Goal: Transaction & Acquisition: Purchase product/service

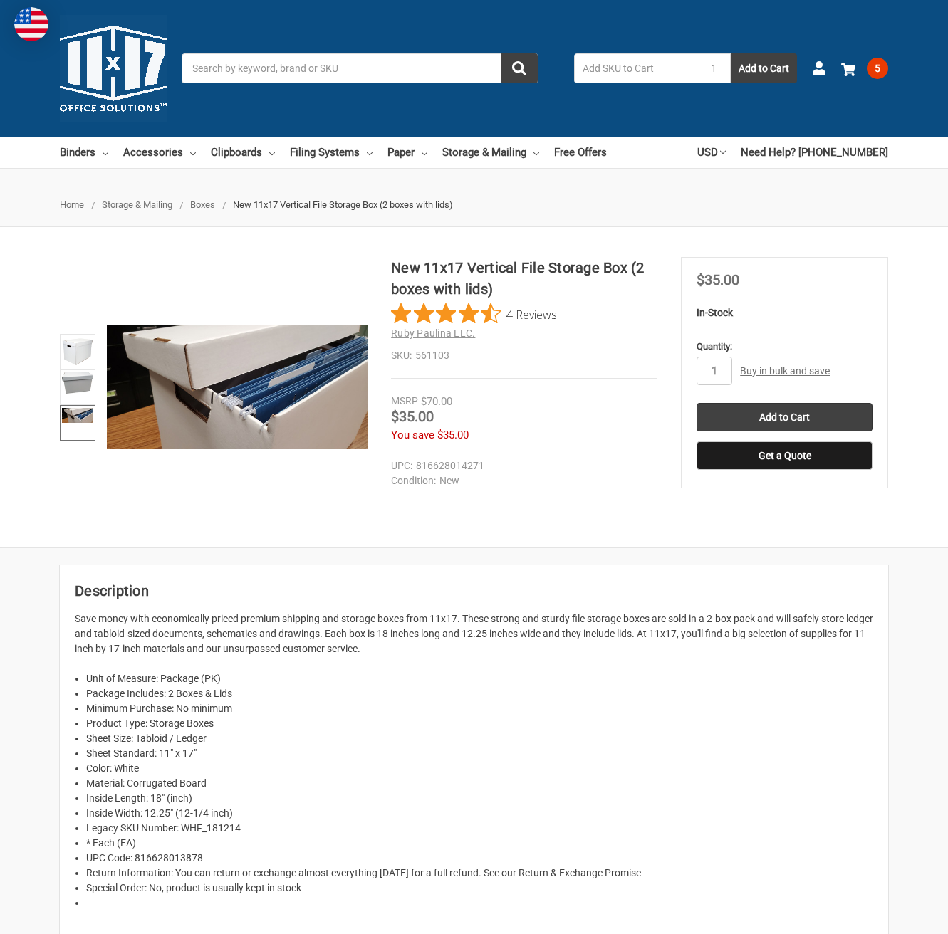
scroll to position [3, 0]
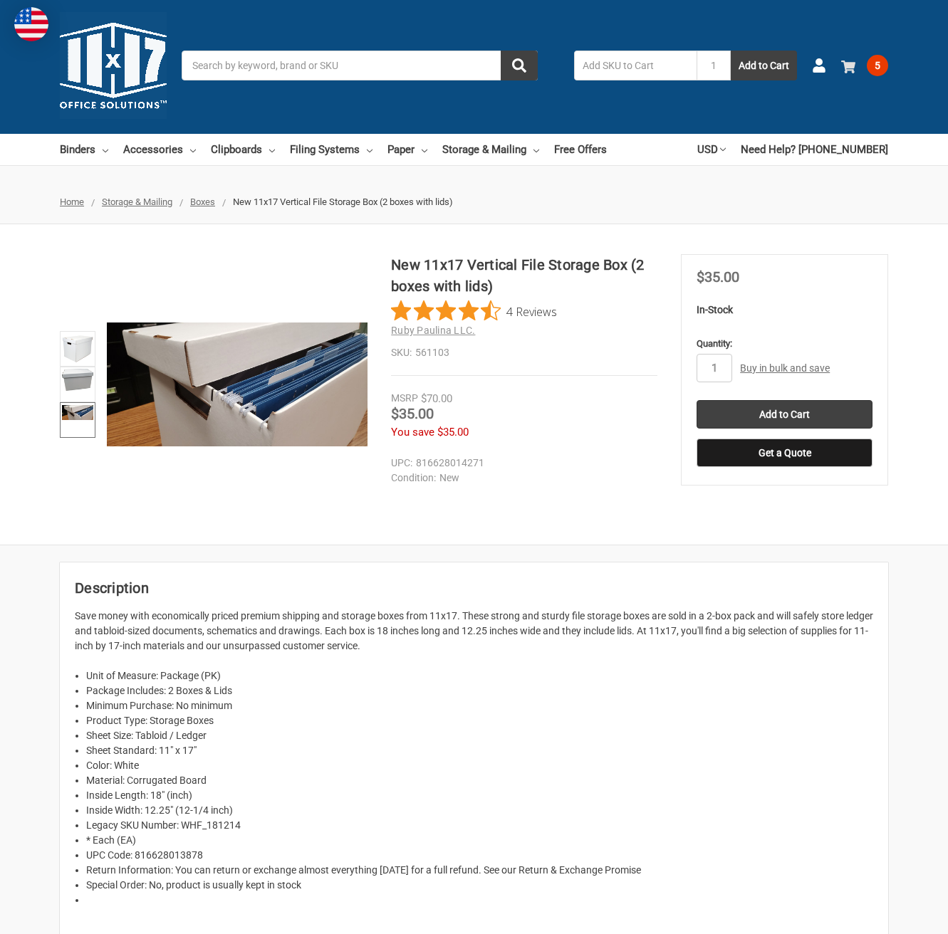
click at [884, 66] on span "5" at bounding box center [877, 65] width 21 height 21
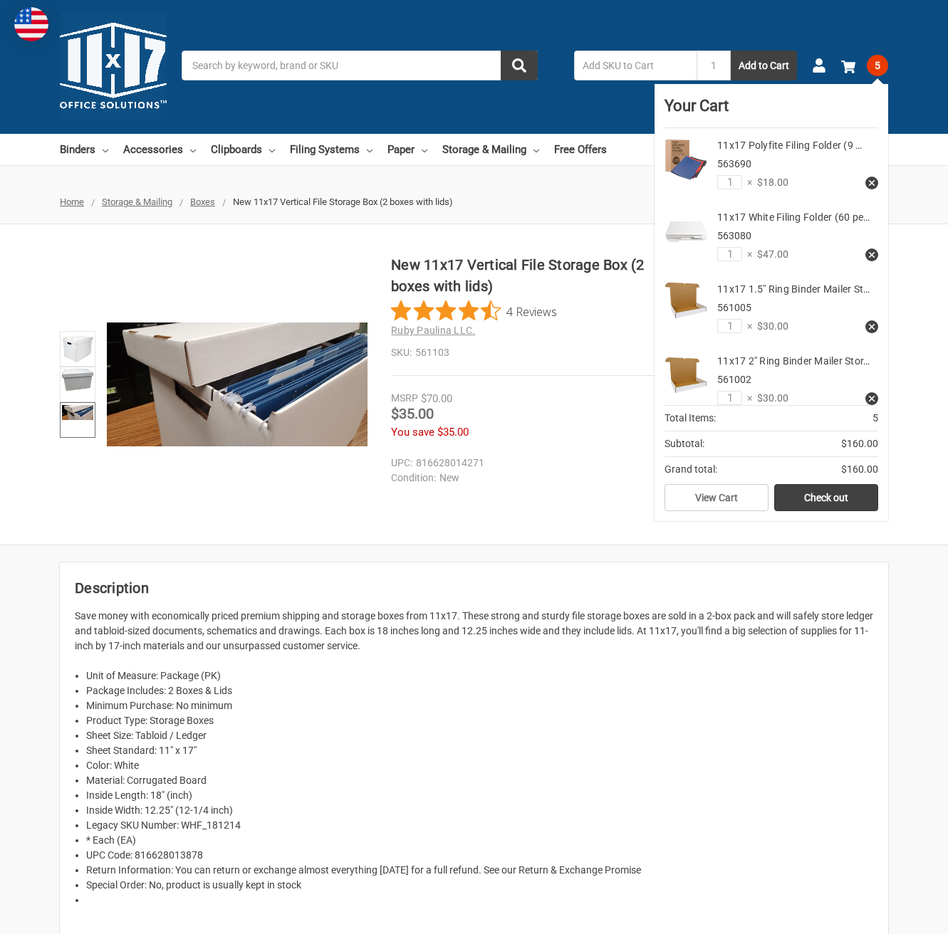
click at [874, 325] on use at bounding box center [872, 327] width 6 height 6
click at [871, 325] on use at bounding box center [872, 327] width 6 height 6
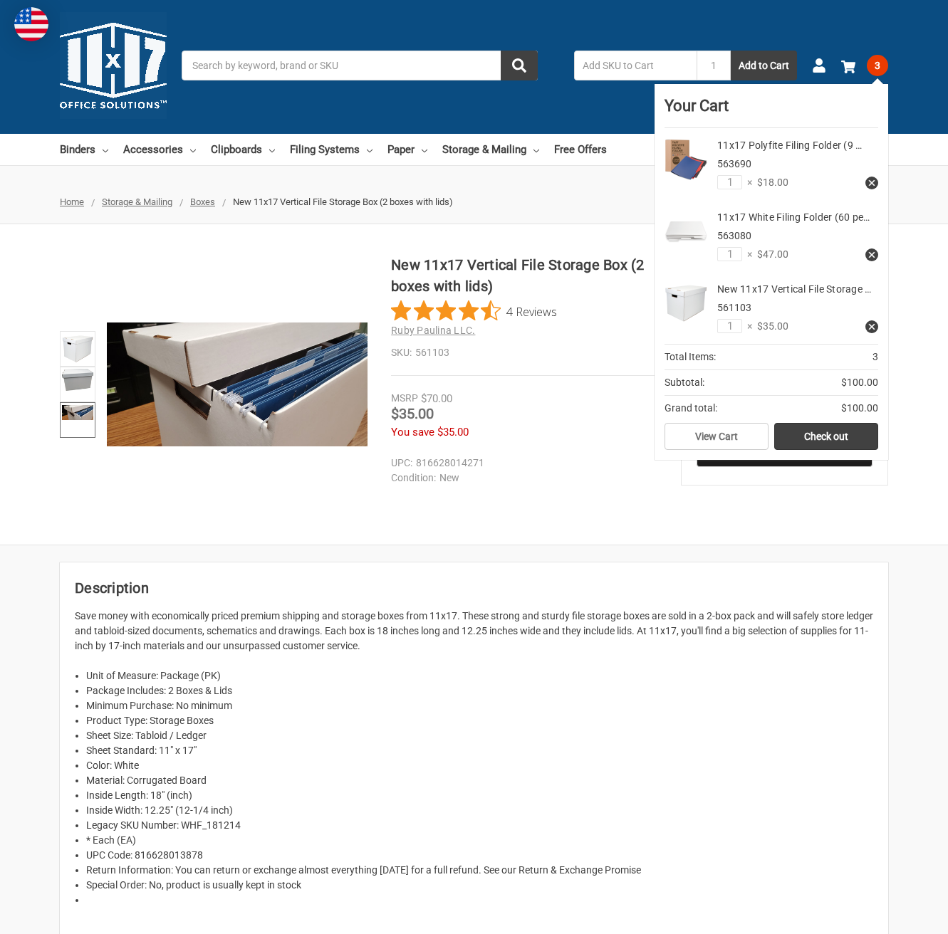
click at [874, 330] on icon at bounding box center [872, 327] width 10 height 10
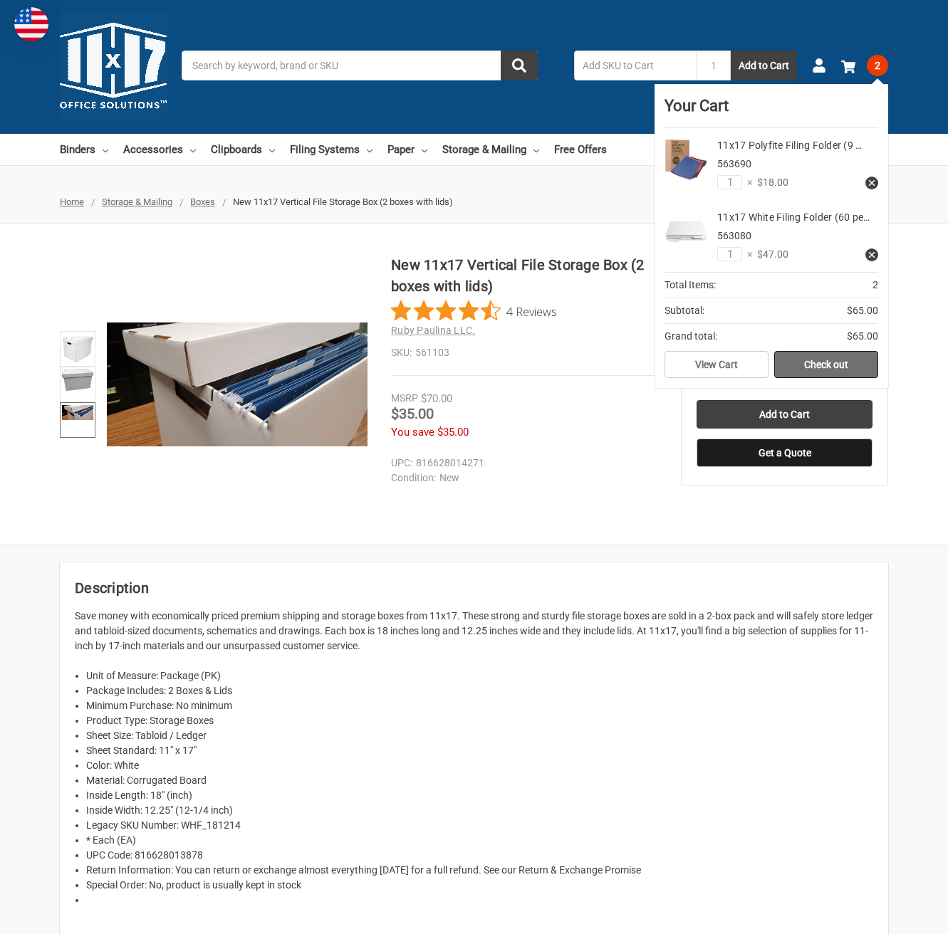
scroll to position [0, 0]
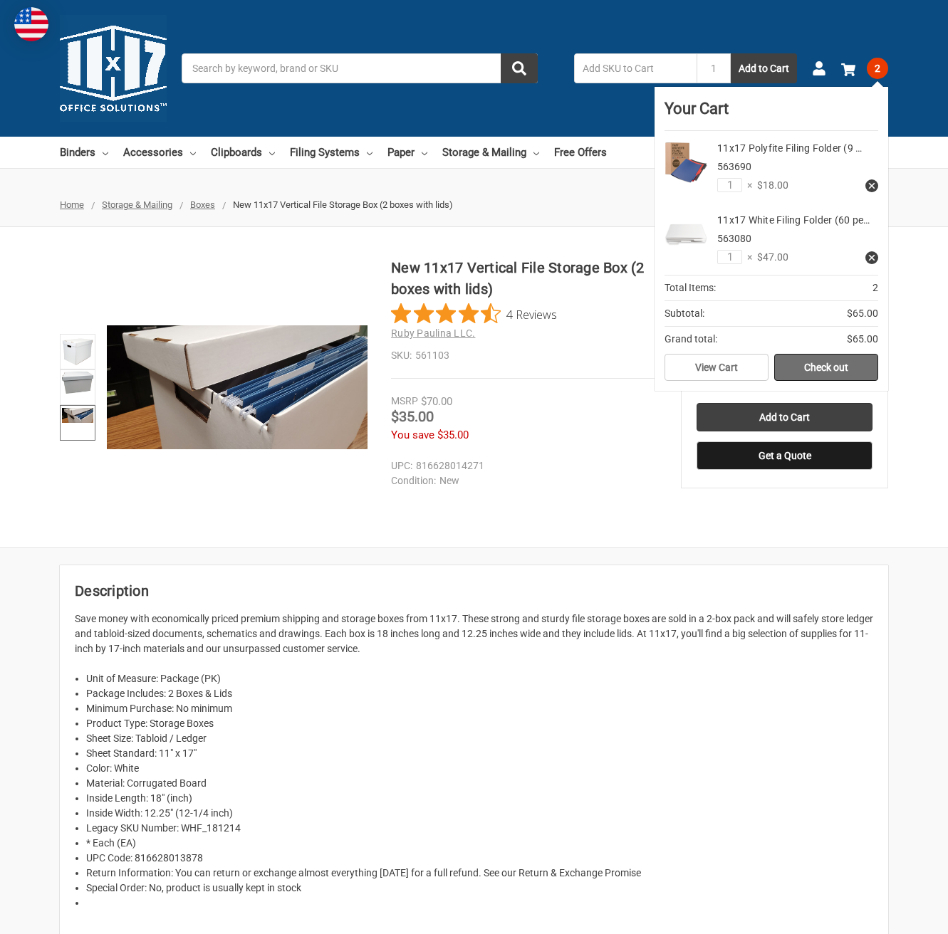
click at [843, 372] on link "Check out" at bounding box center [826, 367] width 104 height 27
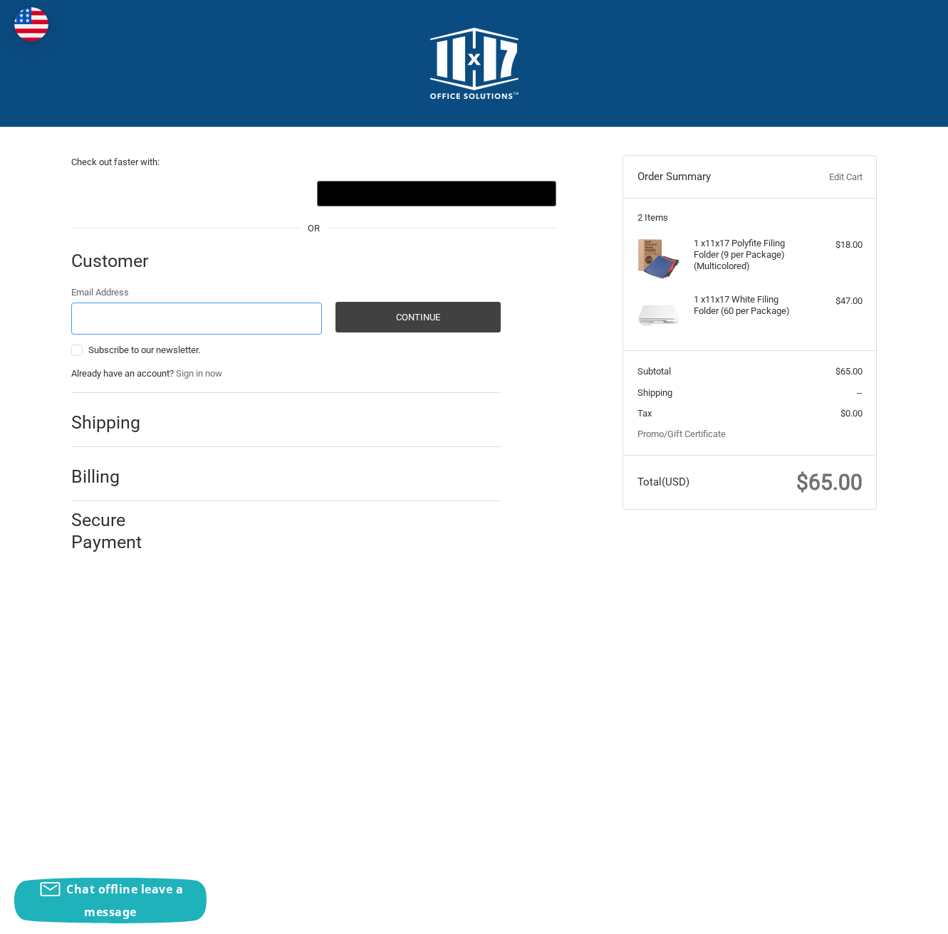
click at [115, 318] on input "Email Address" at bounding box center [196, 319] width 251 height 32
type input "cakody@envisionhomes.net"
drag, startPoint x: 349, startPoint y: 405, endPoint x: 338, endPoint y: 402, distance: 11.1
click at [349, 405] on div "Shipping" at bounding box center [285, 423] width 429 height 48
click at [405, 318] on button "Continue" at bounding box center [417, 317] width 165 height 31
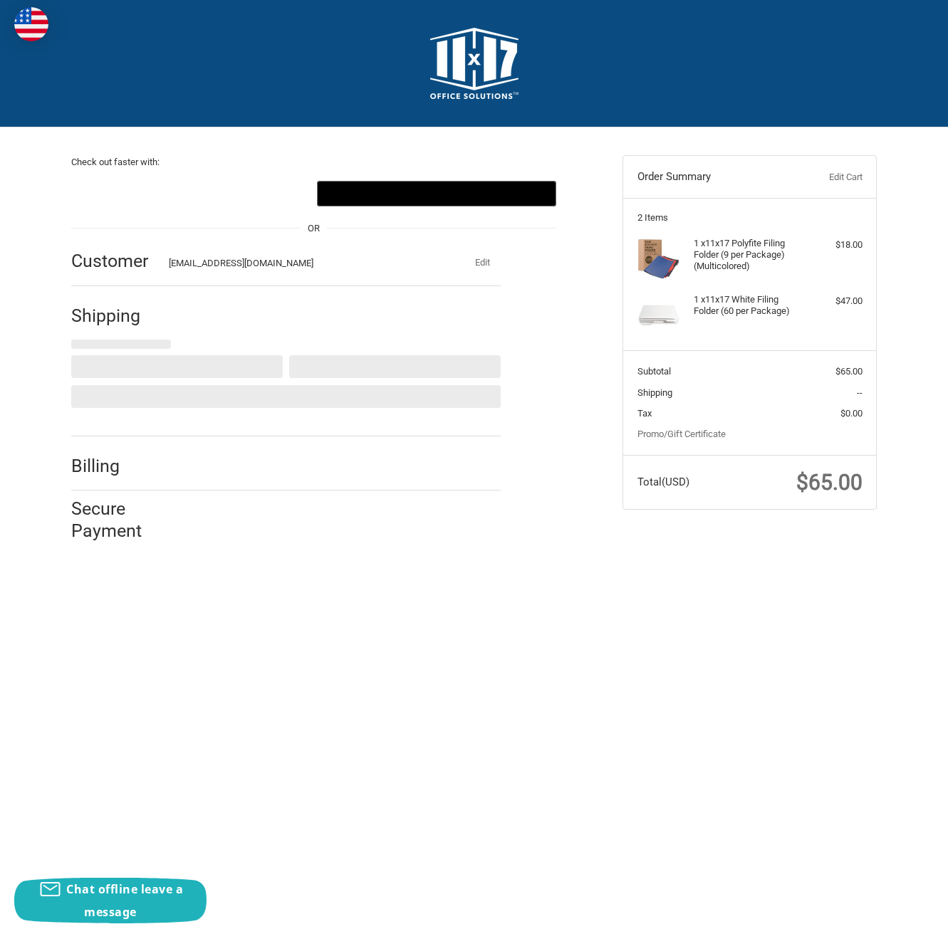
select select "US"
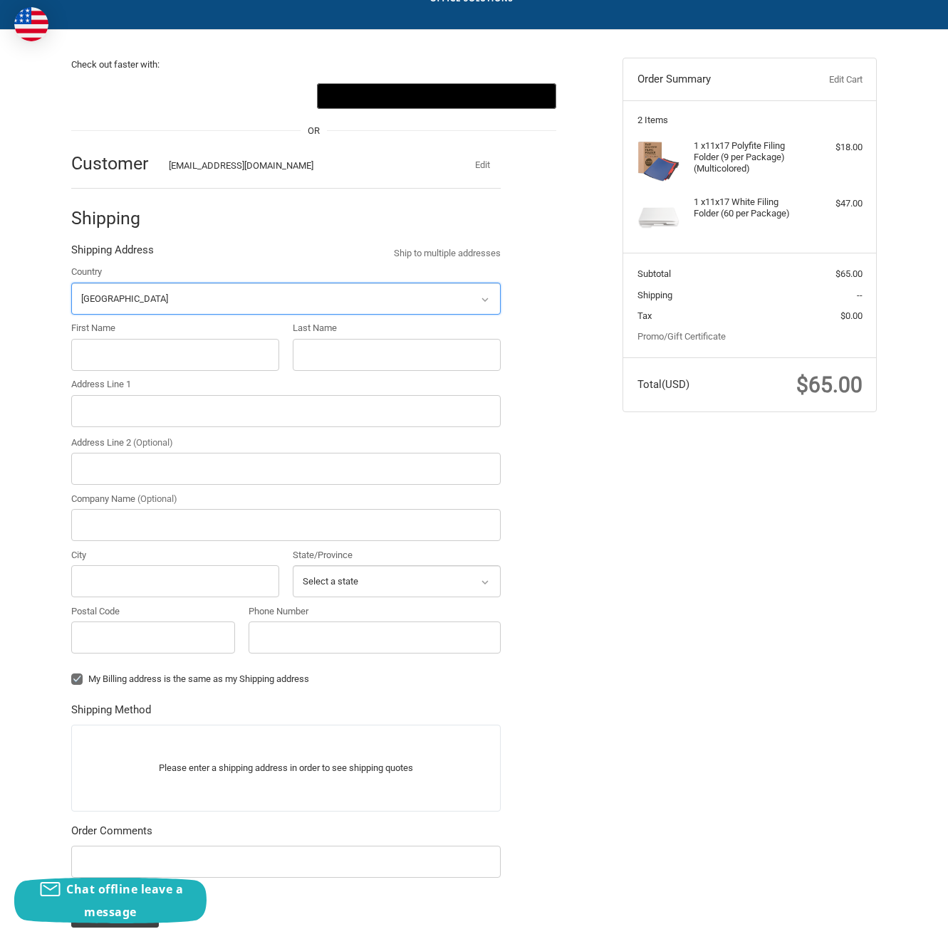
scroll to position [98, 0]
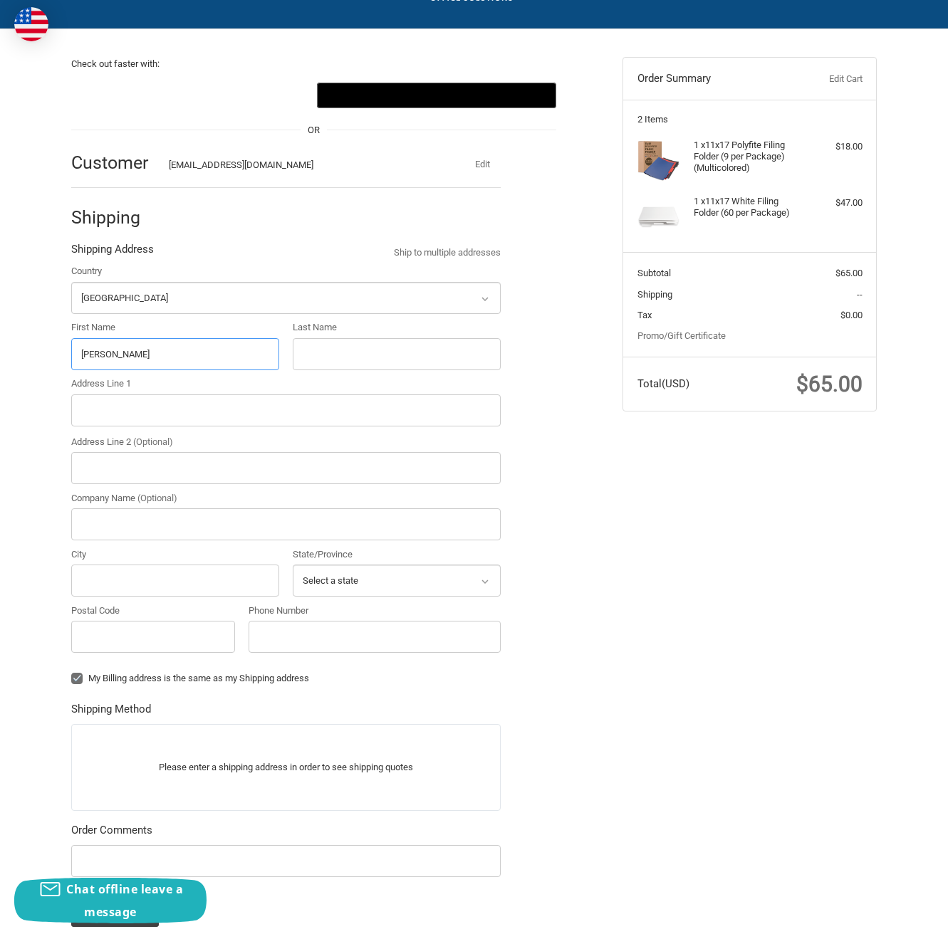
type input "Corinne"
type input "Kody"
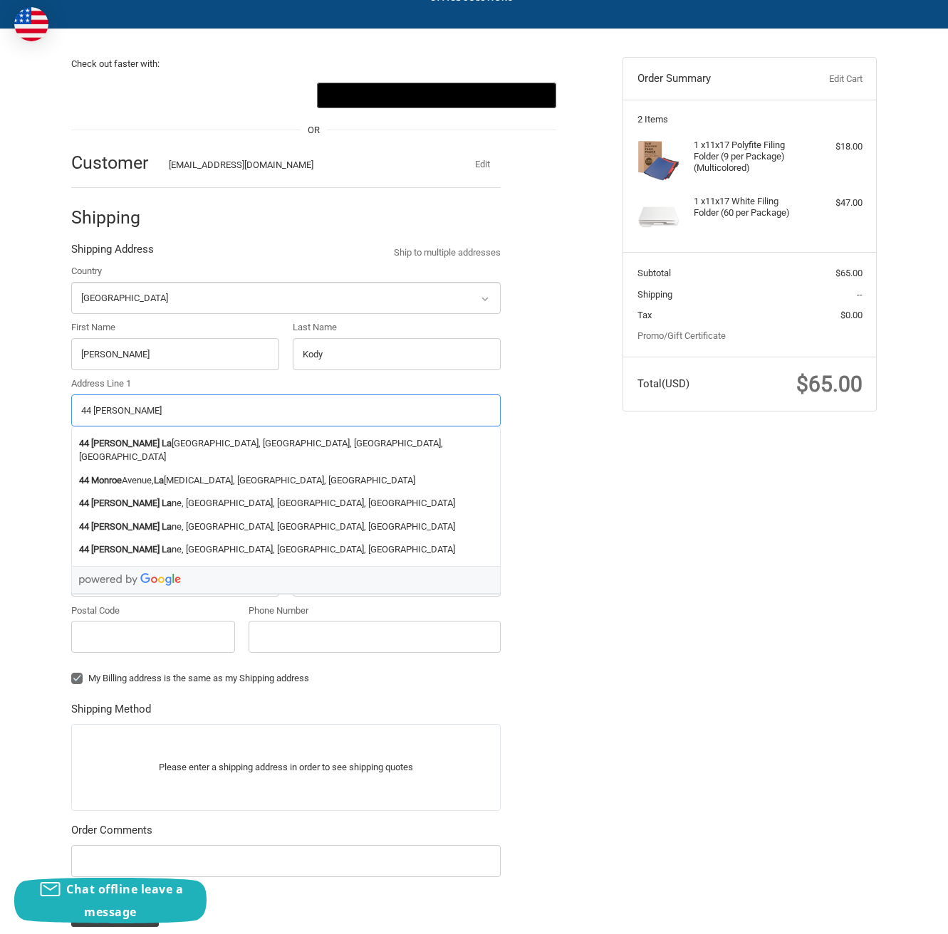
type input "44 Moore Lane"
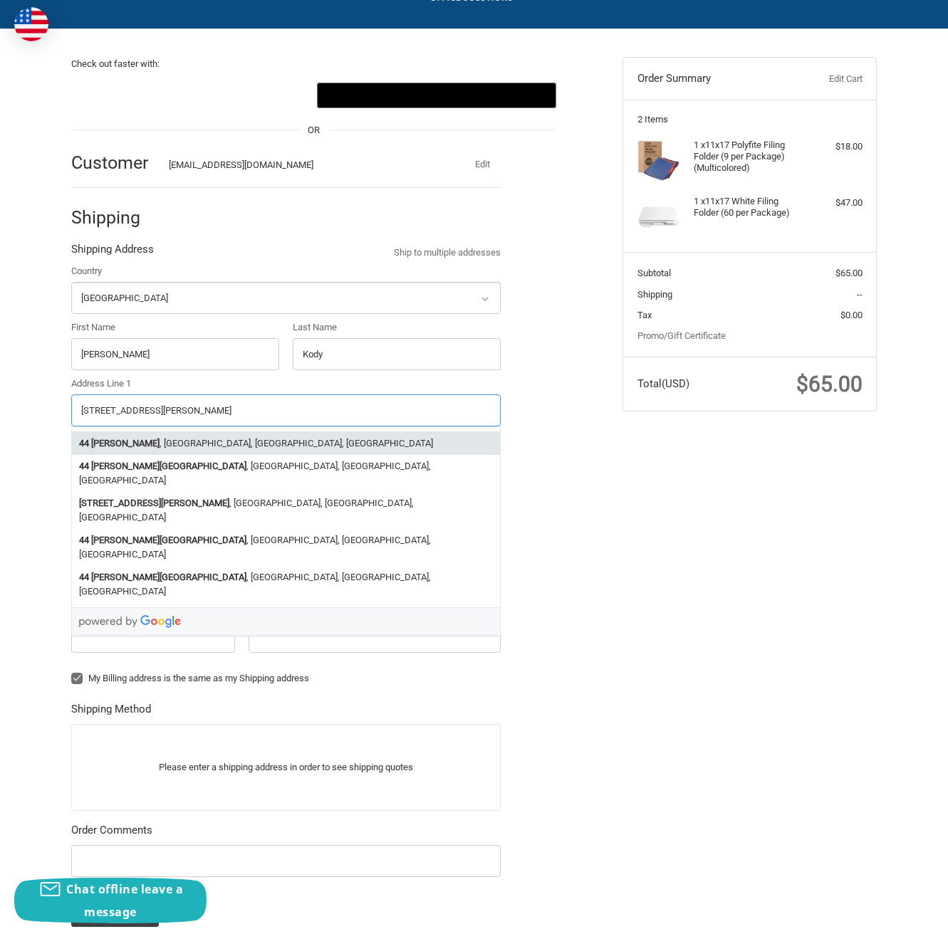
click at [219, 440] on li "44 Moore Lane , Northborough, MA, USA" at bounding box center [286, 444] width 428 height 24
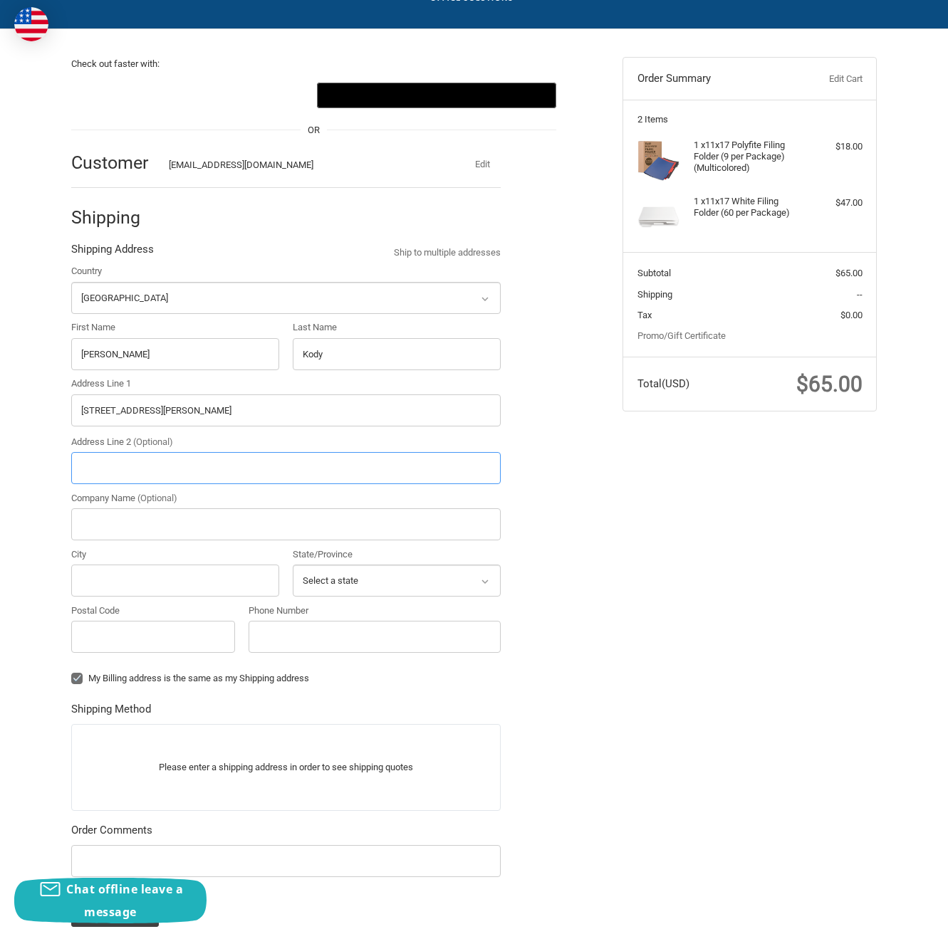
type input "Northborough"
type input "01532"
select select "MA"
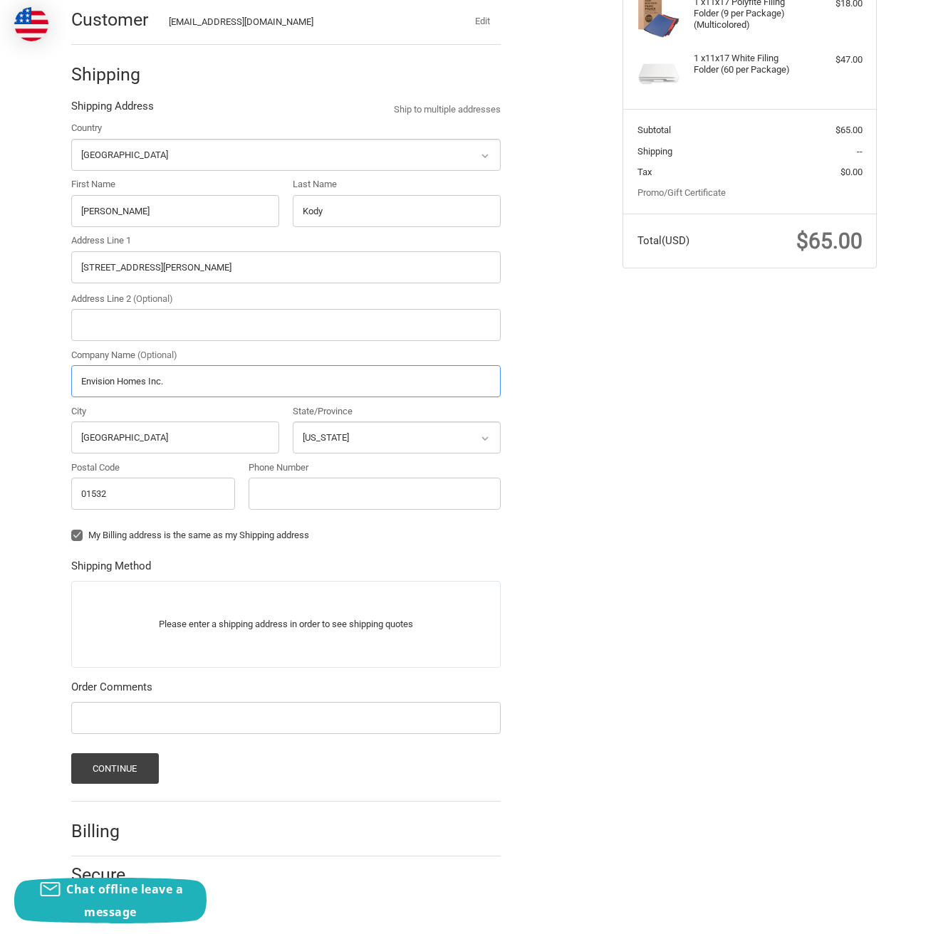
scroll to position [241, 0]
type input "Envision Homes Inc."
click at [98, 771] on button "Continue" at bounding box center [115, 769] width 88 height 31
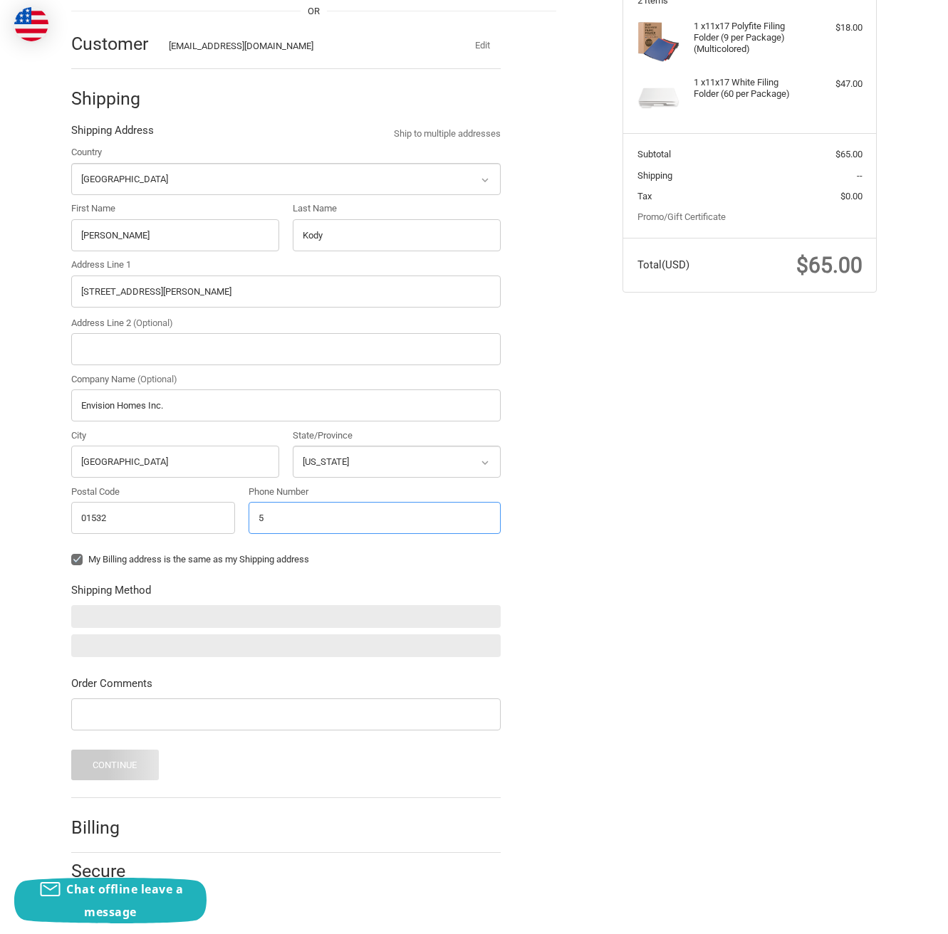
scroll to position [213, 0]
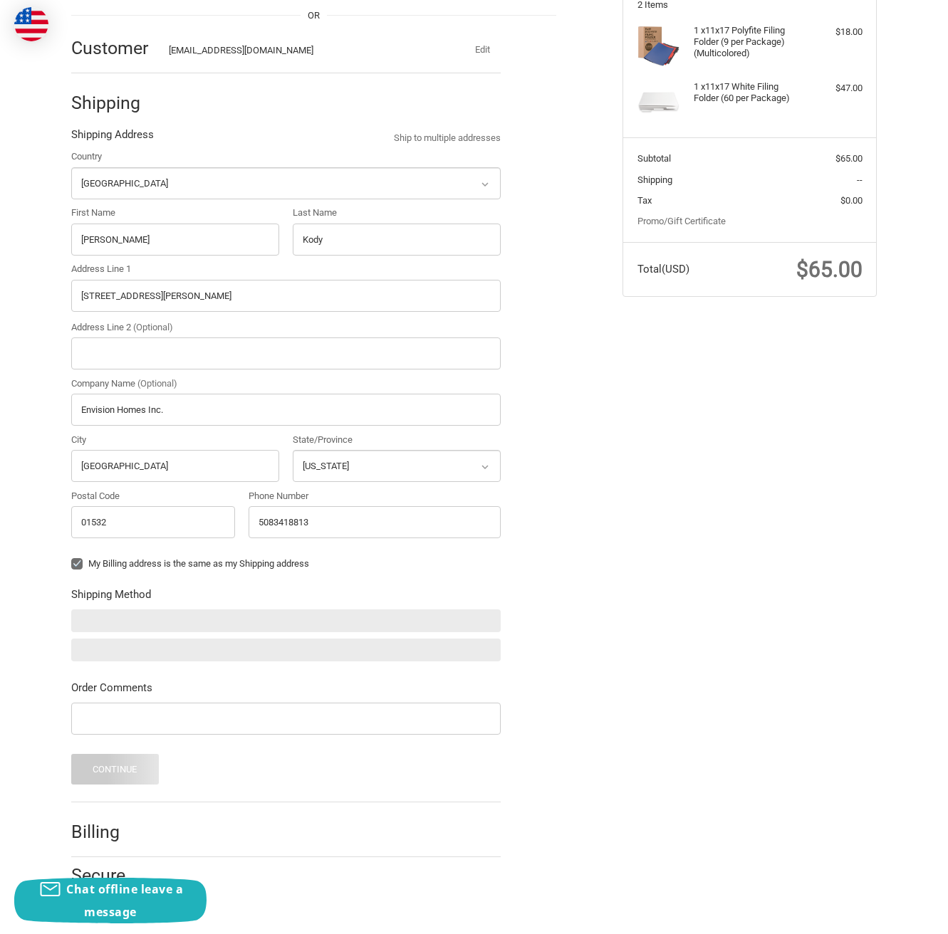
drag, startPoint x: 637, startPoint y: 555, endPoint x: 553, endPoint y: 554, distance: 83.3
click at [636, 555] on div "Check out faster with: @import url(//fonts.googleapis.com/css?family=Google+San…" at bounding box center [474, 420] width 855 height 1010
click at [275, 520] on input "5083418813" at bounding box center [375, 522] width 252 height 32
click at [289, 521] on input "5083418813" at bounding box center [375, 522] width 252 height 32
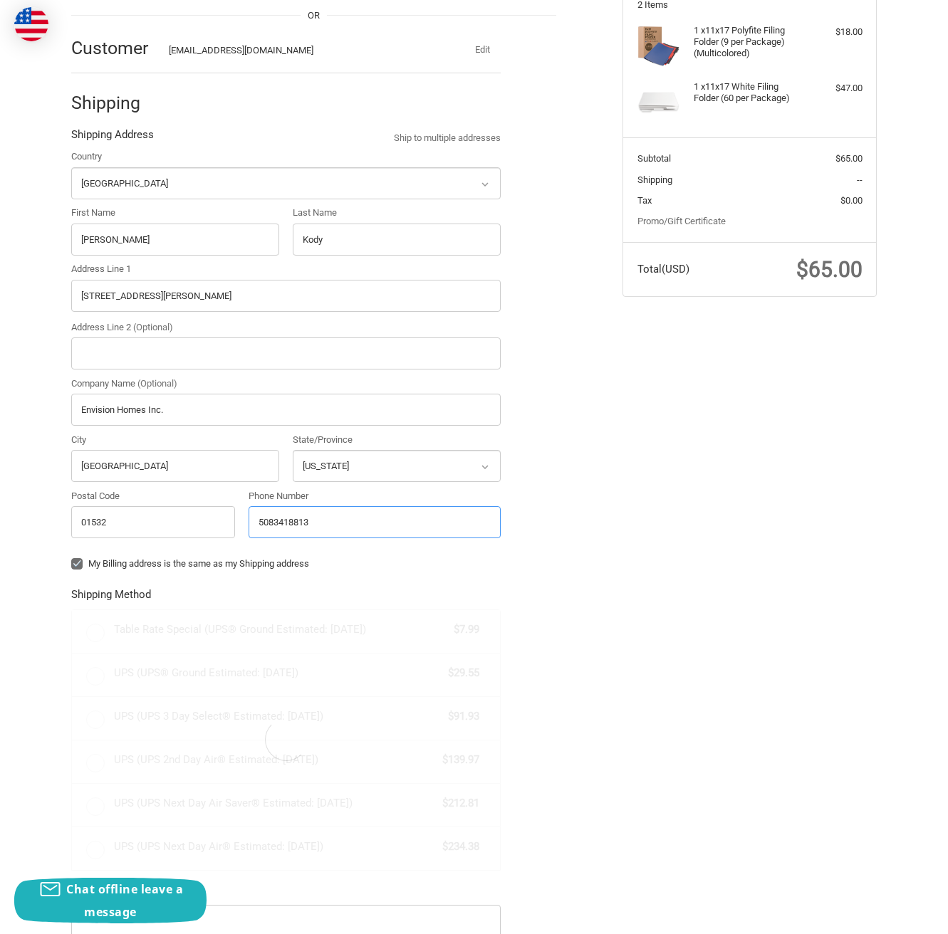
type input "508341-8813"
radio input "true"
click at [272, 520] on input "508341-8813" at bounding box center [375, 522] width 252 height 32
type input "508-341-8813"
click at [704, 577] on div "Check out faster with: @import url(//fonts.googleapis.com/css?family=Google+San…" at bounding box center [474, 521] width 855 height 1213
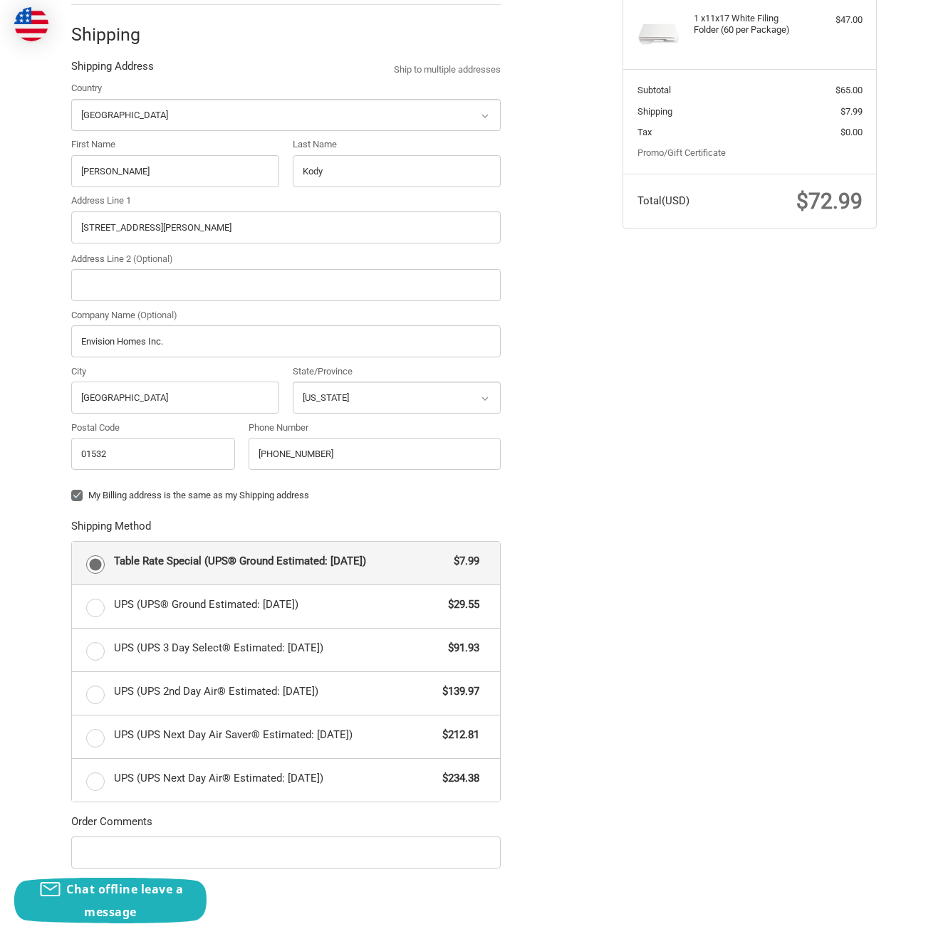
scroll to position [281, 0]
drag, startPoint x: 125, startPoint y: 167, endPoint x: 5, endPoint y: 164, distance: 120.4
click at [6, 164] on div "Check out faster with: @import url(//fonts.googleapis.com/css?family=Google+San…" at bounding box center [474, 453] width 948 height 1213
drag, startPoint x: 133, startPoint y: 174, endPoint x: 39, endPoint y: 172, distance: 94.0
click at [39, 172] on div "Check out faster with: @import url(//fonts.googleapis.com/css?family=Google+San…" at bounding box center [474, 453] width 948 height 1213
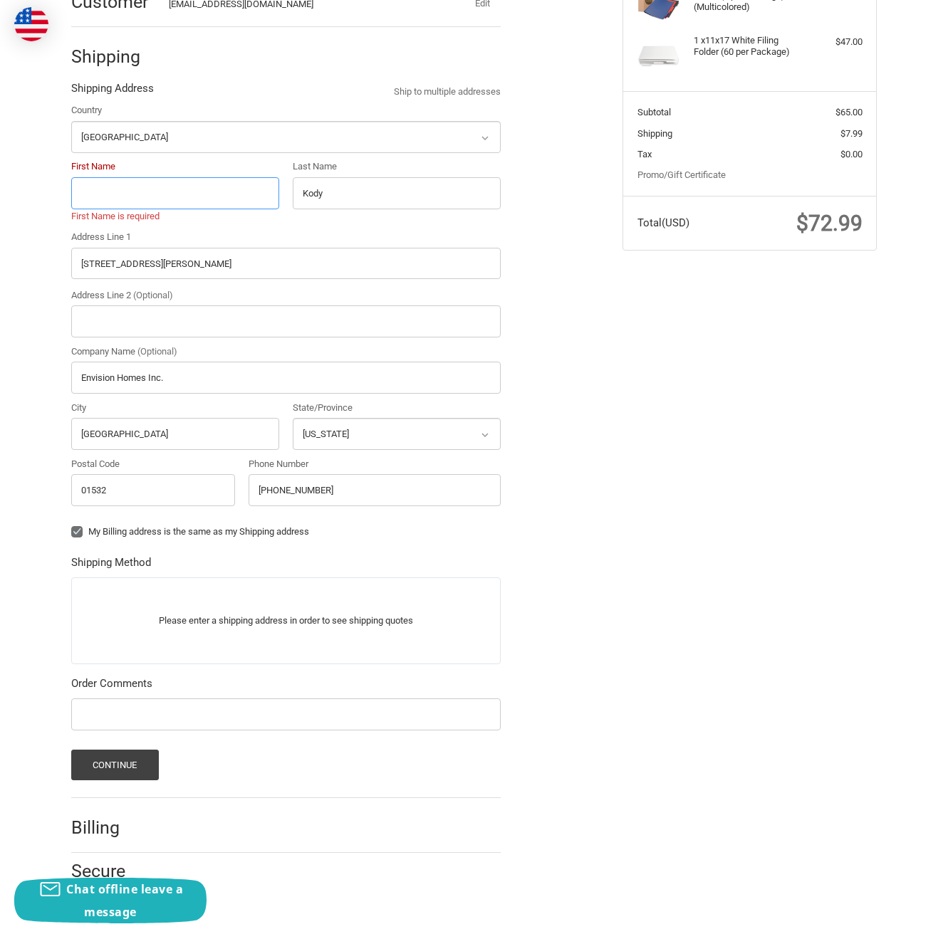
scroll to position [254, 0]
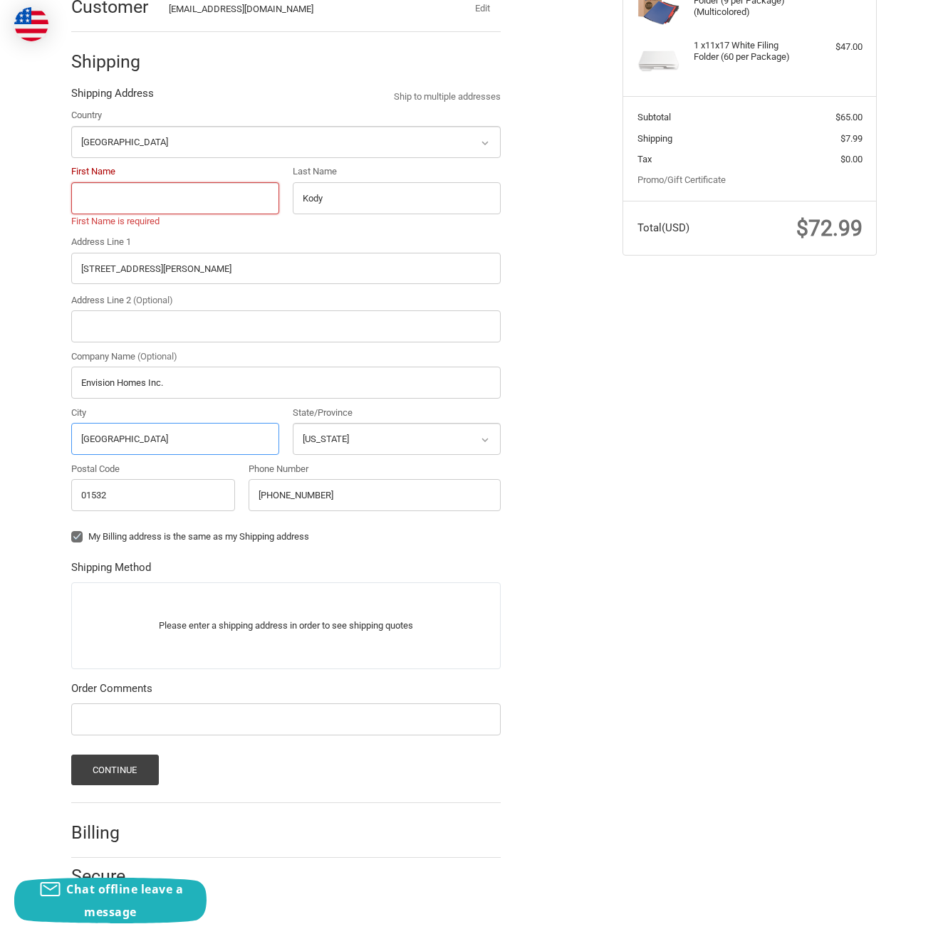
drag, startPoint x: 162, startPoint y: 438, endPoint x: -7, endPoint y: 423, distance: 170.2
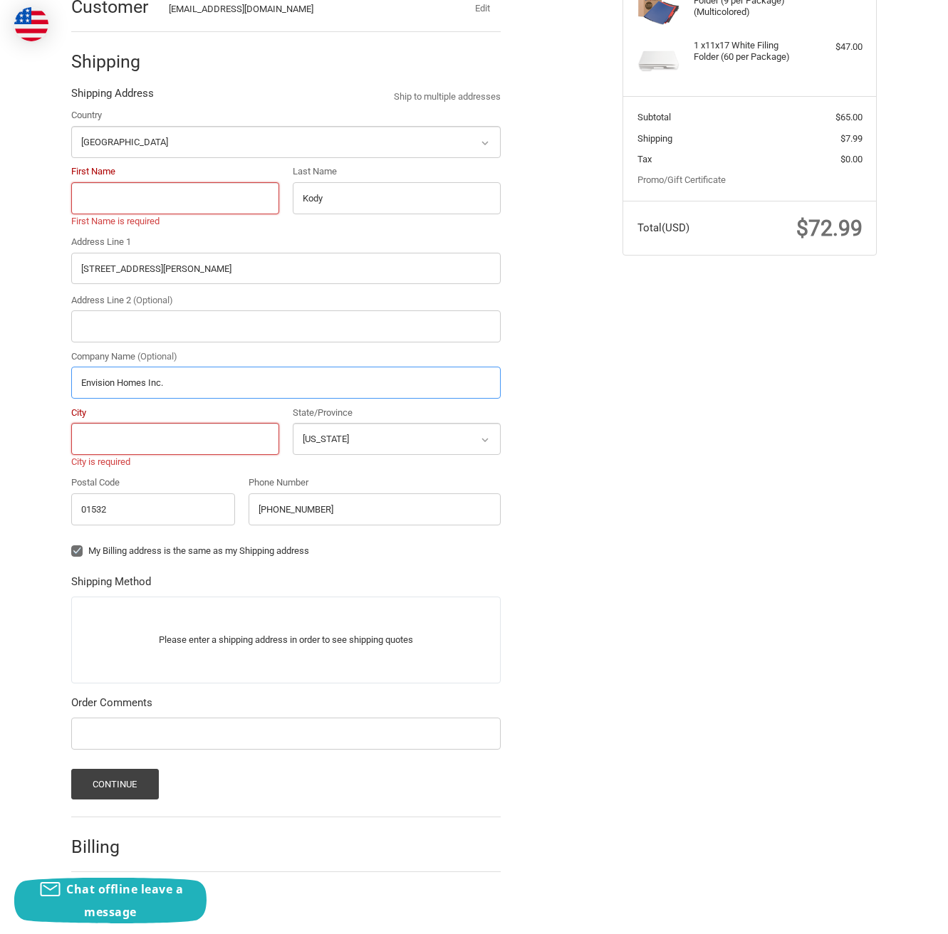
drag, startPoint x: 180, startPoint y: 377, endPoint x: 33, endPoint y: 370, distance: 147.6
click at [33, 370] on div "Check out faster with: @import url(//fonts.googleapis.com/css?family=Google+San…" at bounding box center [474, 406] width 948 height 1066
click at [34, 134] on div "Check out faster with: @import url(//fonts.googleapis.com/css?family=Google+San…" at bounding box center [474, 406] width 948 height 1066
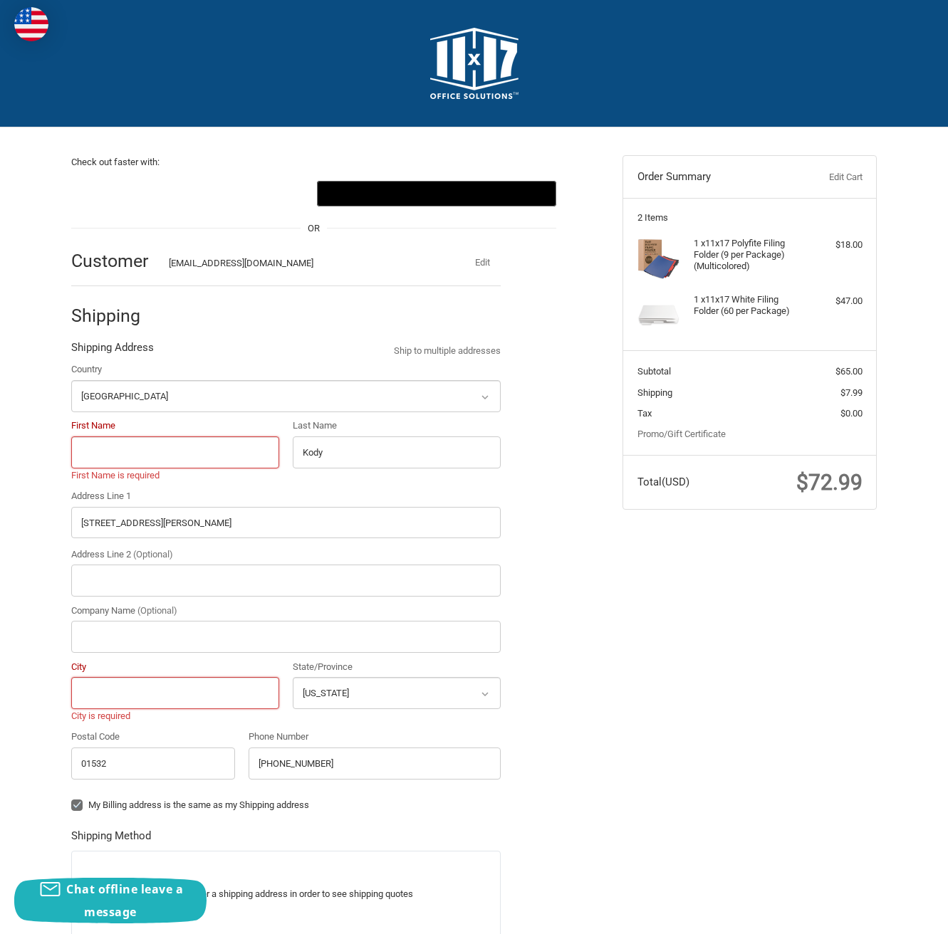
scroll to position [0, 0]
click at [466, 78] on img at bounding box center [474, 63] width 88 height 71
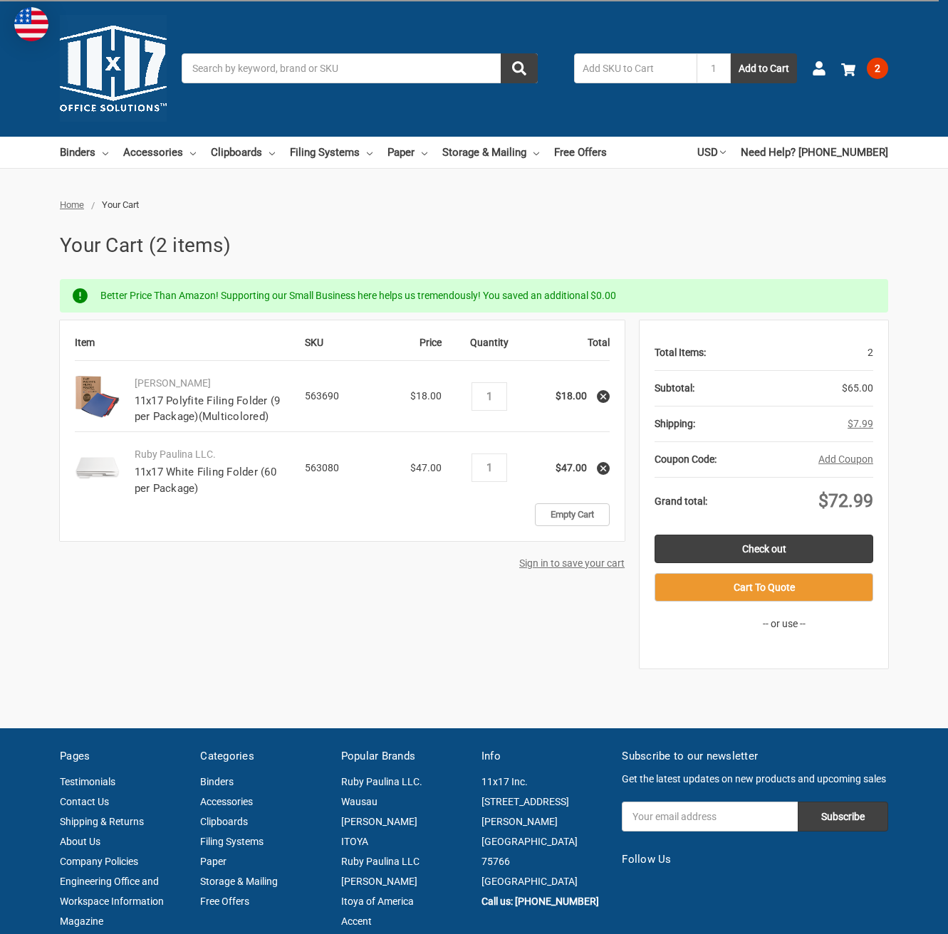
click at [600, 466] on icon at bounding box center [603, 469] width 10 height 10
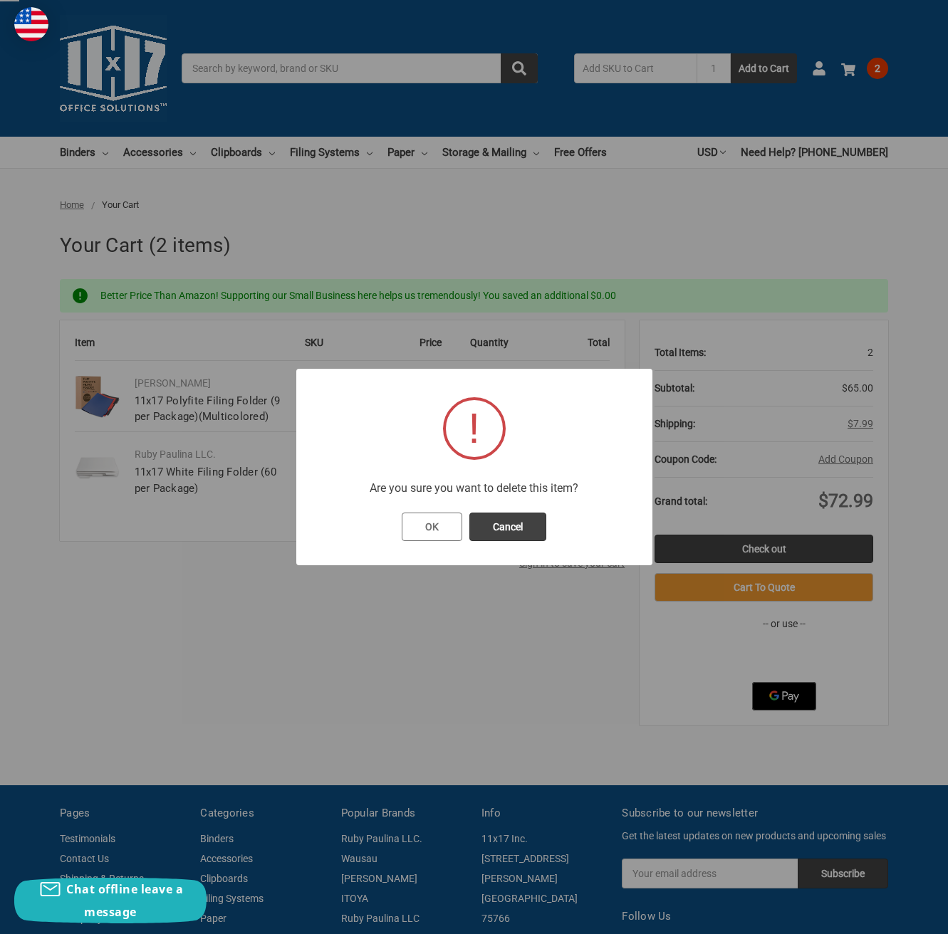
click at [443, 529] on button "OK" at bounding box center [432, 527] width 61 height 28
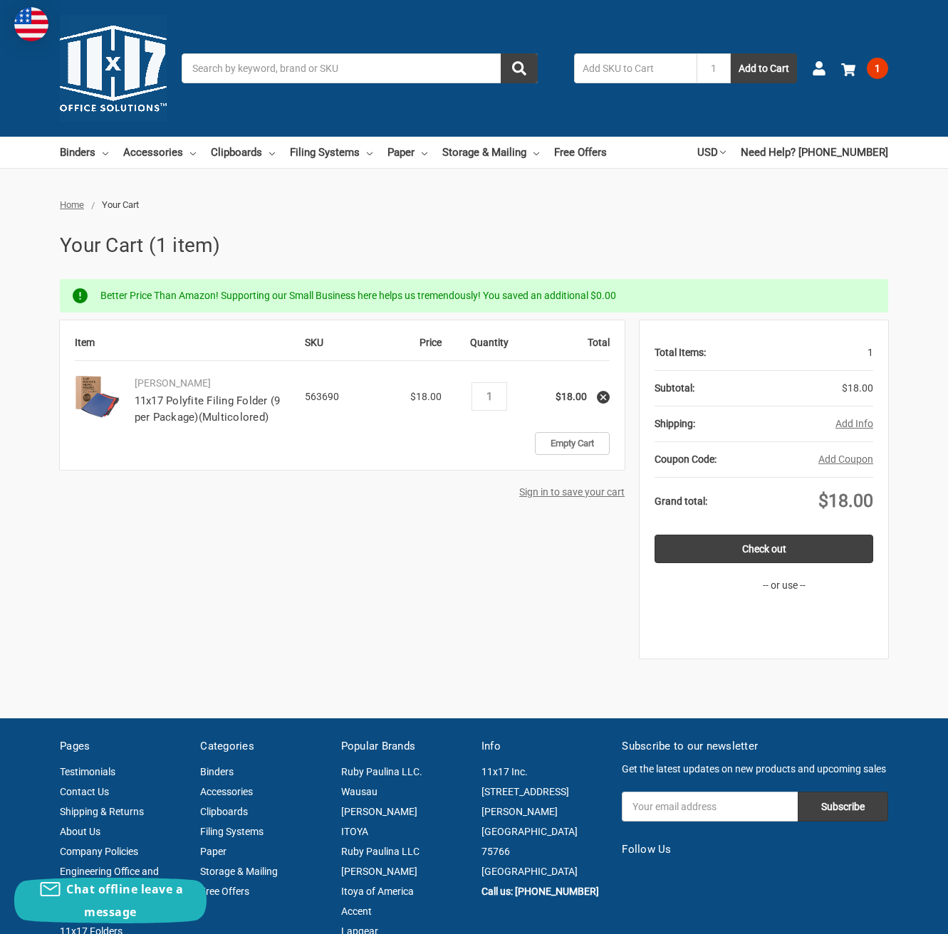
click at [604, 396] on use at bounding box center [603, 398] width 6 height 6
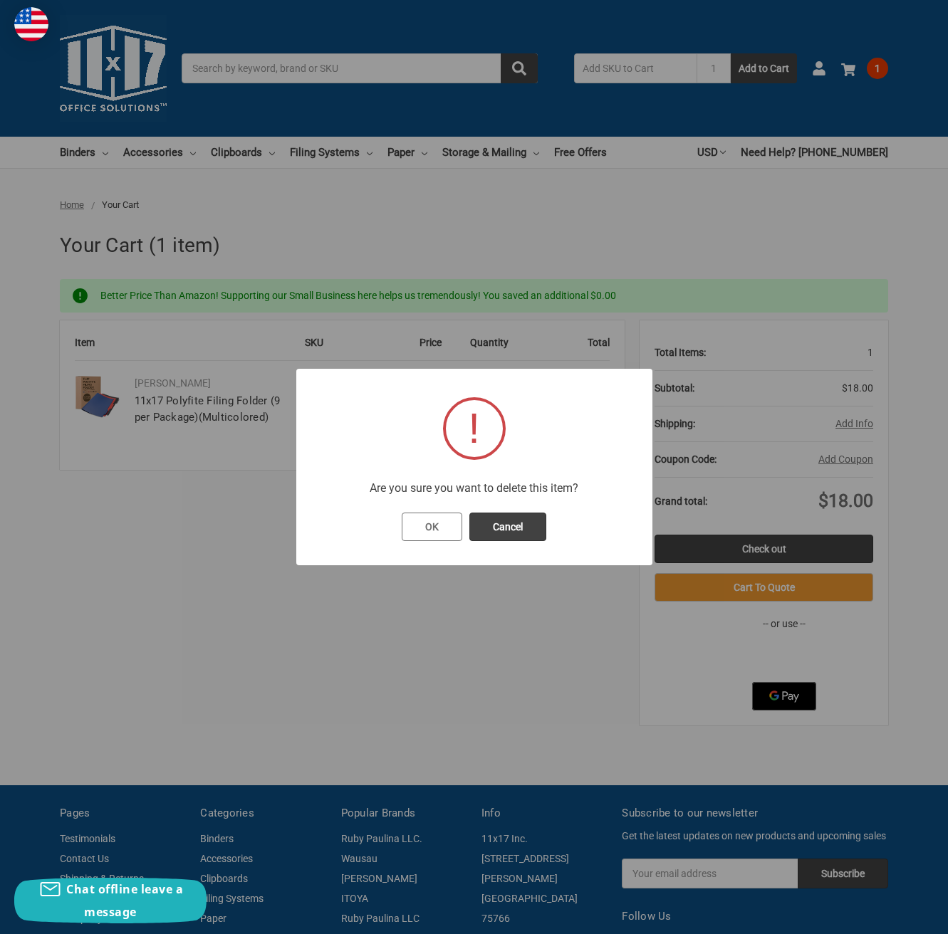
click at [426, 530] on button "OK" at bounding box center [432, 527] width 61 height 28
